Goal: Navigation & Orientation: Find specific page/section

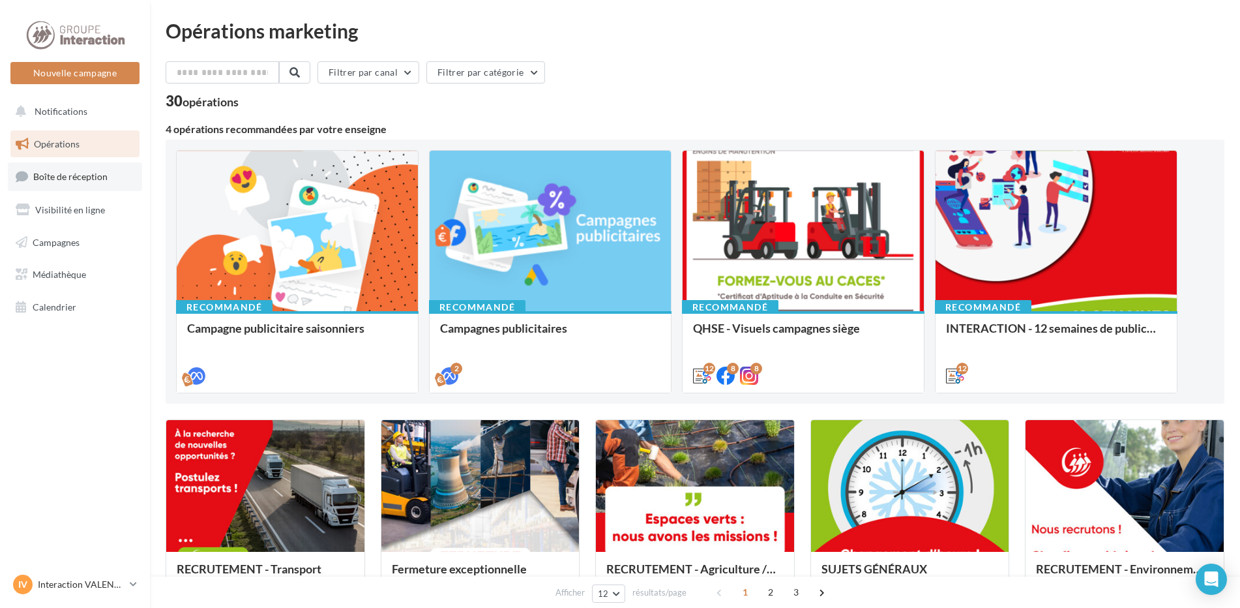
click at [89, 182] on span "Boîte de réception" at bounding box center [70, 176] width 74 height 11
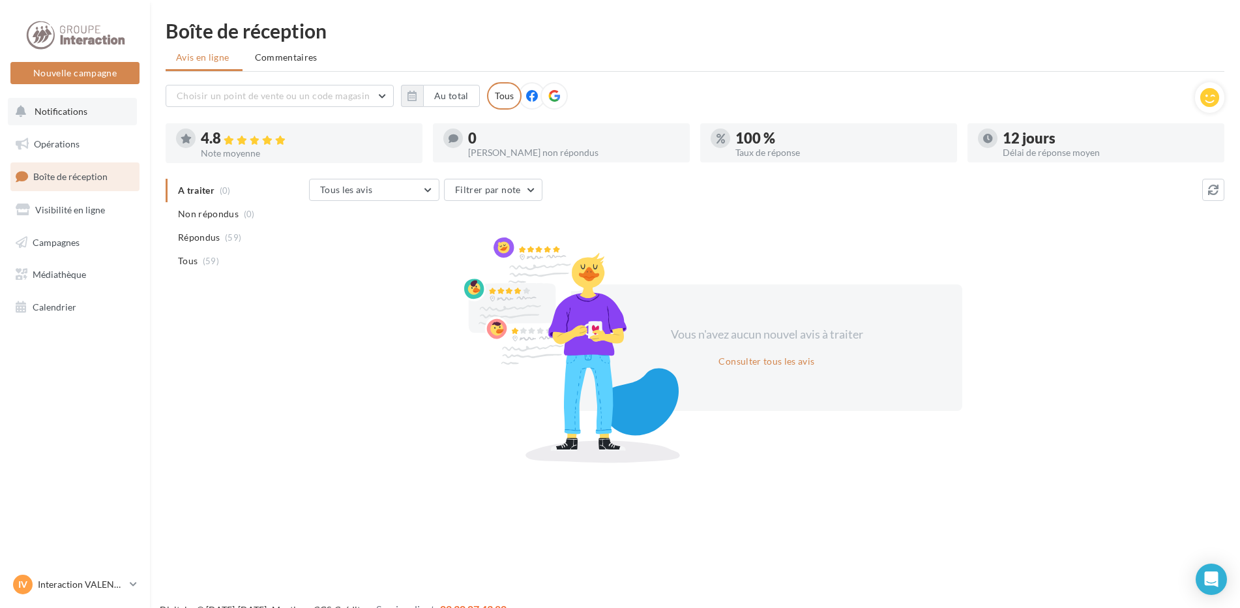
click at [50, 110] on span "Notifications" at bounding box center [61, 111] width 53 height 11
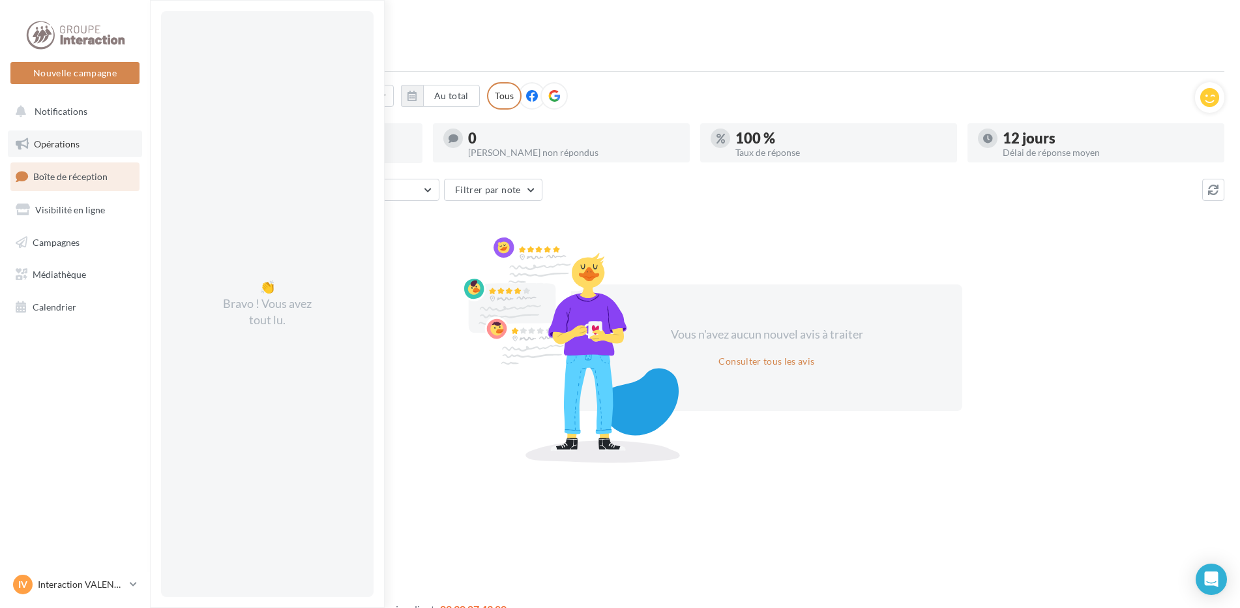
click at [61, 141] on span "Opérations" at bounding box center [57, 143] width 46 height 11
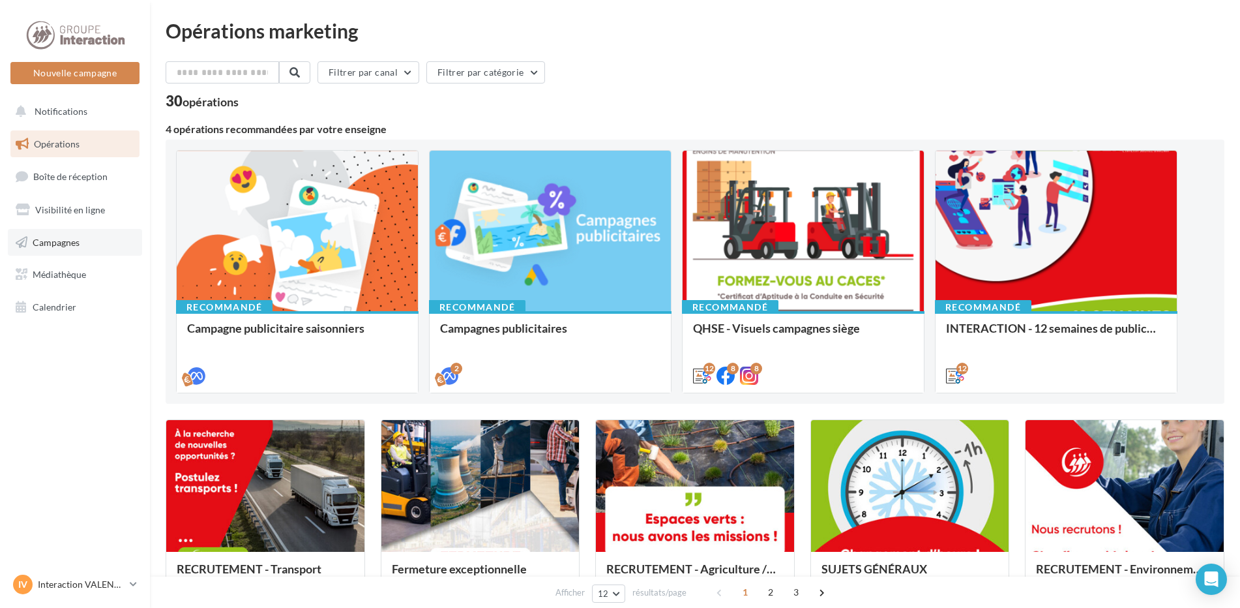
click at [74, 240] on span "Campagnes" at bounding box center [56, 241] width 47 height 11
